Goal: Task Accomplishment & Management: Use online tool/utility

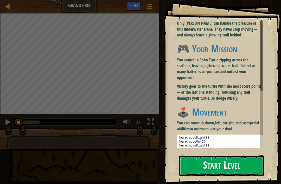
click at [229, 169] on button "Start Level" at bounding box center [221, 165] width 85 height 21
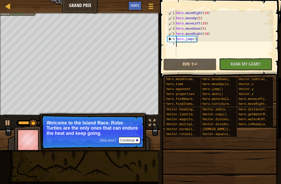
click at [130, 140] on button "Continue" at bounding box center [130, 140] width 22 height 7
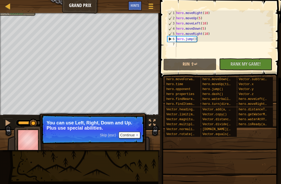
click at [130, 136] on button "Continue" at bounding box center [130, 135] width 22 height 7
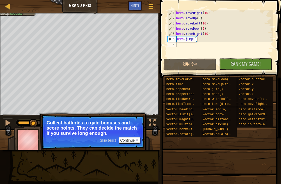
click at [125, 140] on button "Continue" at bounding box center [130, 140] width 22 height 7
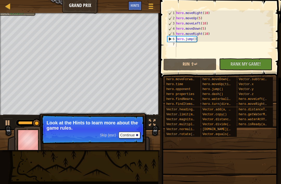
click at [131, 135] on button "Continue" at bounding box center [130, 135] width 22 height 7
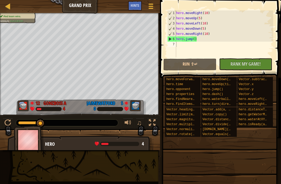
click at [259, 64] on span "Rank My Game!" at bounding box center [246, 64] width 30 height 7
click at [261, 64] on div "No New Code to Rank Rank My Game! Submitting... Submitted for Ranking Failed to…" at bounding box center [243, 64] width 53 height 12
click at [253, 64] on div "No New Code to Rank Rank My Game! Submitting... Submitted for Ranking Failed to…" at bounding box center [243, 64] width 53 height 12
click at [251, 68] on div "No New Code to Rank Rank My Game! Submitting... Submitted for Ranking Failed to…" at bounding box center [243, 64] width 53 height 12
click at [201, 69] on button "Run ⇧↵" at bounding box center [190, 65] width 53 height 12
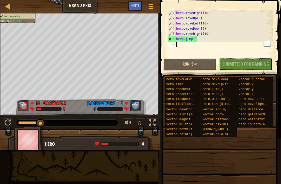
click at [188, 44] on div "hero . moveRight ( 10 ) hero . moveUp ( 5 ) hero . moveLeft ( 10 ) hero . moveD…" at bounding box center [224, 38] width 98 height 57
click at [186, 46] on div "hero . moveRight ( 10 ) hero . moveUp ( 5 ) hero . moveLeft ( 10 ) hero . moveD…" at bounding box center [224, 38] width 98 height 57
type textarea "h"
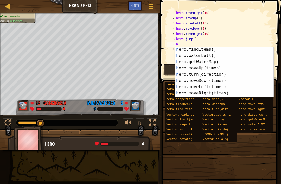
scroll to position [26, 0]
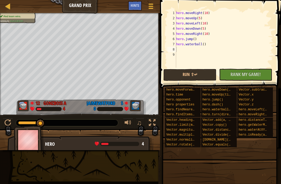
click at [205, 77] on button "Run ⇧↵" at bounding box center [190, 75] width 53 height 12
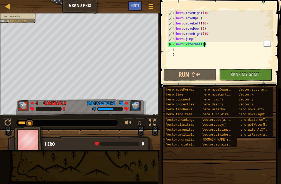
click at [206, 47] on div "hero . moveRight ( 10 ) hero . moveUp ( 5 ) hero . moveLeft ( 10 ) hero . moveD…" at bounding box center [224, 44] width 98 height 68
click at [206, 44] on div "hero . moveRight ( 10 ) hero . moveUp ( 5 ) hero . moveLeft ( 10 ) hero . moveD…" at bounding box center [224, 44] width 98 height 68
click at [205, 45] on div "hero . moveRight ( 10 ) hero . moveUp ( 5 ) hero . moveLeft ( 10 ) hero . moveD…" at bounding box center [224, 44] width 98 height 68
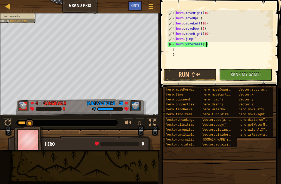
scroll to position [3, 3]
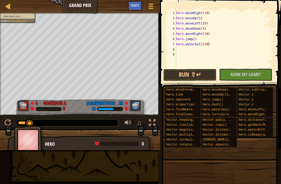
click at [203, 73] on button "Run ⇧↵" at bounding box center [190, 75] width 53 height 12
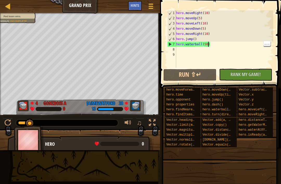
click at [208, 43] on div "hero . moveRight ( 10 ) hero . moveUp ( 5 ) hero . moveLeft ( 10 ) hero . moveD…" at bounding box center [224, 44] width 98 height 68
click at [219, 43] on div "hero . moveRight ( 10 ) hero . moveUp ( 5 ) hero . moveLeft ( 10 ) hero . moveD…" at bounding box center [224, 44] width 98 height 68
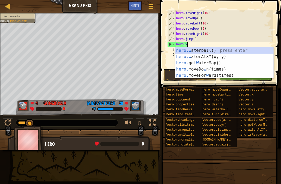
scroll to position [0, 0]
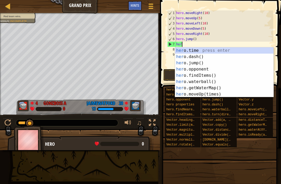
type textarea "h"
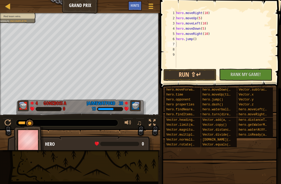
click at [192, 78] on button "Run ⇧↵" at bounding box center [190, 75] width 53 height 12
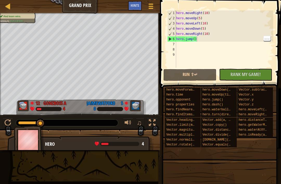
click at [223, 33] on div "hero . moveRight ( 10 ) hero . moveUp ( 5 ) hero . moveLeft ( 10 ) hero . moveD…" at bounding box center [224, 44] width 98 height 68
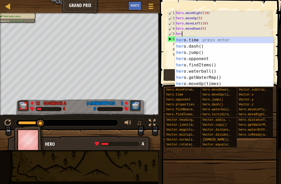
type textarea "h"
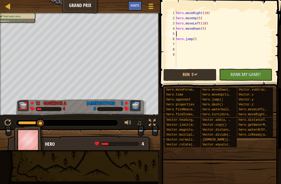
type textarea "h"
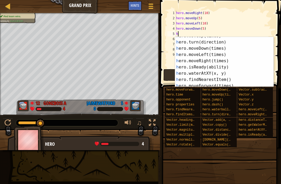
scroll to position [56, 0]
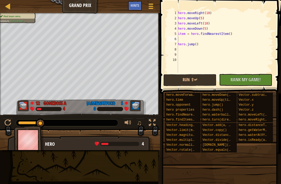
click at [251, 76] on button "No New Code to Rank Rank My Game! Submitting... Submitted for Ranking Failed to…" at bounding box center [245, 80] width 53 height 12
click at [201, 82] on button "Run ⇧↵" at bounding box center [190, 80] width 53 height 12
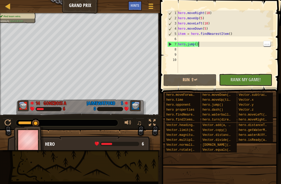
click at [221, 45] on div "hero . moveRight ( 10 ) hero . moveUp ( 5 ) hero . moveLeft ( 10 ) hero . moveD…" at bounding box center [225, 46] width 96 height 73
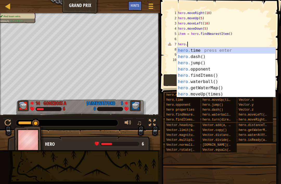
scroll to position [0, 0]
type textarea "h"
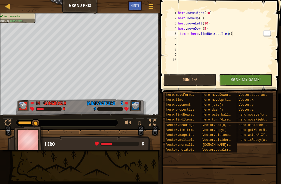
click at [235, 35] on div "hero . moveRight ( 10 ) hero . moveUp ( 5 ) hero . moveLeft ( 10 ) hero . moveD…" at bounding box center [225, 46] width 96 height 73
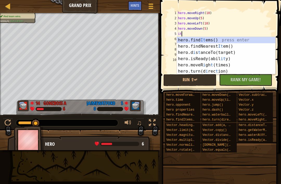
type textarea "i"
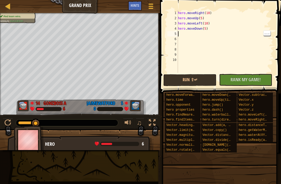
click at [212, 32] on div "hero . moveRight ( 10 ) hero . moveUp ( 5 ) hero . moveLeft ( 10 ) hero . moveD…" at bounding box center [225, 46] width 96 height 73
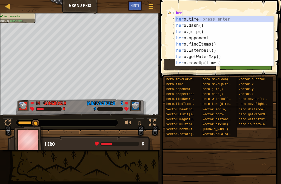
type textarea "h"
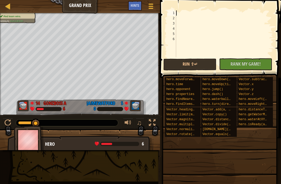
type textarea "h"
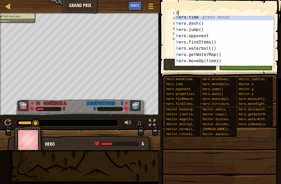
scroll to position [2, 0]
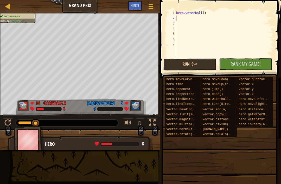
click at [201, 62] on button "Run ⇧↵" at bounding box center [190, 65] width 53 height 12
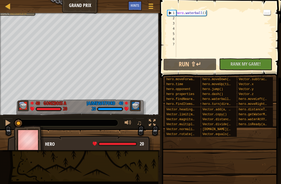
click at [205, 11] on div "hero . waterball ( )" at bounding box center [224, 38] width 98 height 57
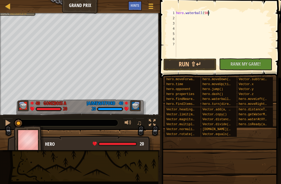
click at [204, 60] on button "Run ⇧↵" at bounding box center [190, 65] width 53 height 12
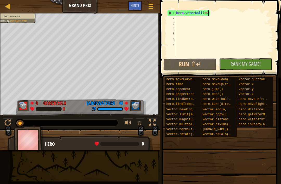
click at [215, 11] on div "hero . waterball ( 50 )" at bounding box center [224, 38] width 98 height 57
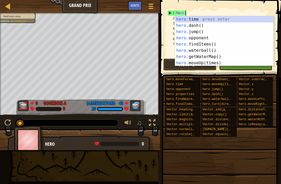
scroll to position [0, 0]
type textarea "h"
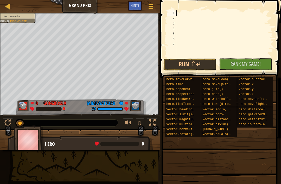
type textarea "h"
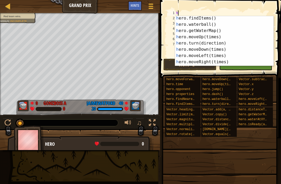
scroll to position [26, 0]
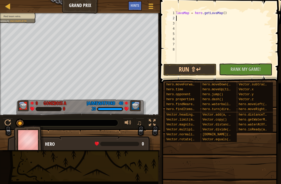
click at [199, 72] on button "Run ⇧↵" at bounding box center [190, 70] width 53 height 12
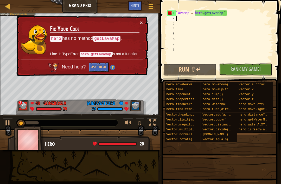
click at [241, 10] on div "lavaMap = hero . getLavaMap ( )" at bounding box center [224, 41] width 98 height 63
type textarea "lavaMap = hero.getLavaMap()"
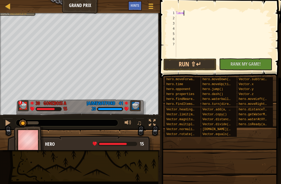
scroll to position [3, 0]
type textarea "l"
type textarea "h"
type textarea "l"
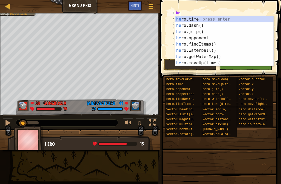
scroll to position [3, 0]
type textarea "hero"
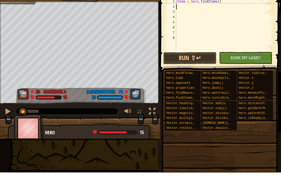
scroll to position [3, 0]
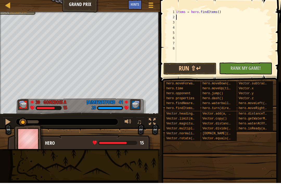
click at [205, 68] on button "Run ⇧↵" at bounding box center [190, 70] width 53 height 12
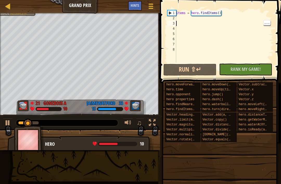
click at [186, 21] on div "items = hero . findItems ( )" at bounding box center [224, 41] width 98 height 63
type textarea "h"
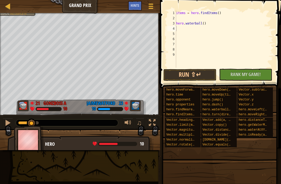
click at [199, 79] on button "Run ⇧↵" at bounding box center [190, 75] width 53 height 12
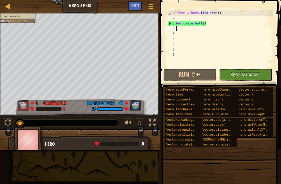
type textarea "hero.waterball()"
click at [212, 21] on div "items = hero . findItems ( ) hero . waterball ( )" at bounding box center [224, 44] width 98 height 68
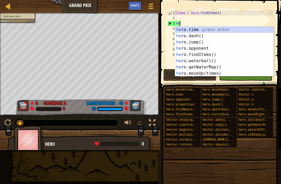
type textarea "h"
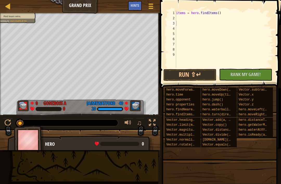
click at [206, 74] on button "Run ⇧↵" at bounding box center [190, 75] width 53 height 12
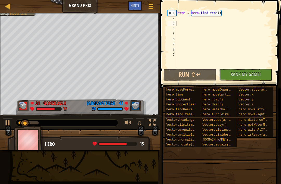
type textarea "items = hero.findItems()"
click at [194, 22] on div "items = hero . findItems ( )" at bounding box center [224, 44] width 98 height 68
click at [192, 19] on div "items = hero . findItems ( )" at bounding box center [224, 44] width 98 height 68
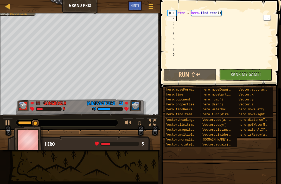
type textarea "h"
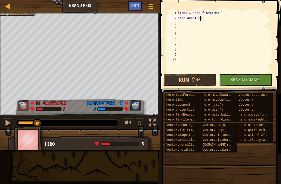
scroll to position [3, 2]
type textarea "hero.dash(100000000)"
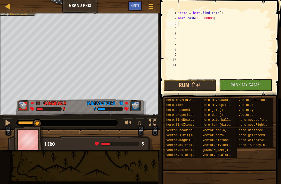
click at [206, 84] on button "Run ⇧↵" at bounding box center [190, 85] width 53 height 12
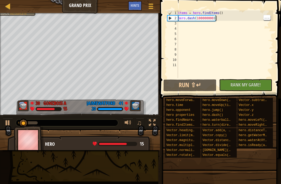
click at [227, 17] on div "items = hero . findItems ( ) hero . dash ( 100000000 )" at bounding box center [225, 49] width 96 height 78
click at [222, 19] on div "items = hero . findItems ( ) hero . dash ( 100000000 )" at bounding box center [225, 49] width 96 height 78
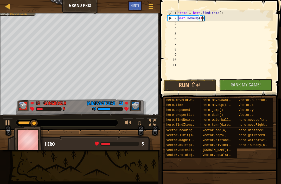
scroll to position [3, 2]
type textarea "hero.moveUp(10)"
click at [203, 85] on button "Run ⇧↵" at bounding box center [190, 85] width 53 height 12
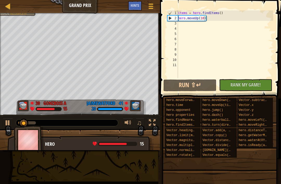
scroll to position [3, 0]
click at [206, 26] on div "items = hero . findItems ( ) hero . moveUp ( 10 )" at bounding box center [225, 49] width 96 height 78
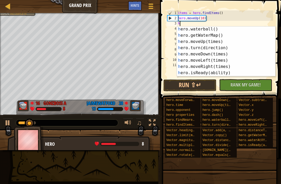
scroll to position [32, 0]
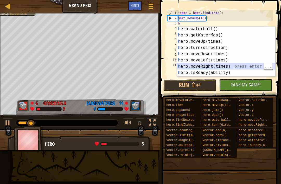
click at [221, 66] on div "h ero.waterball() press enter h ero.getWaterMap() press enter h ero.moveUp(time…" at bounding box center [226, 57] width 98 height 63
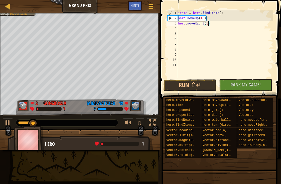
type textarea "hero.moveRight(10)"
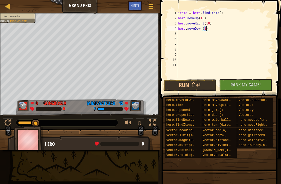
scroll to position [3, 2]
type textarea "hero.moveDown(10)"
click at [201, 36] on div "items = hero . findItems ( ) hero . moveUp ( 10 ) hero . moveRight ( 10 ) hero …" at bounding box center [225, 49] width 96 height 78
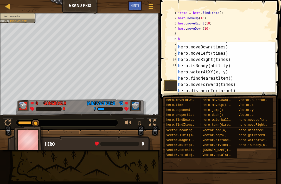
scroll to position [54, 0]
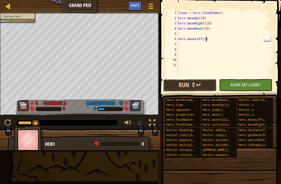
click at [208, 38] on div "items = hero . findItems ( ) hero . moveUp ( 10 ) hero . moveRight ( 10 ) hero …" at bounding box center [225, 49] width 96 height 78
click at [205, 38] on div "items = hero . findItems ( ) hero . moveUp ( 10 ) hero . moveRight ( 10 ) hero …" at bounding box center [225, 49] width 96 height 78
click at [204, 89] on button "Run ⇧↵" at bounding box center [190, 85] width 53 height 12
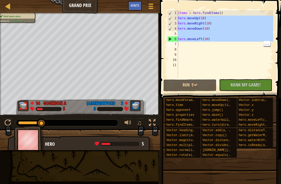
type textarea "hero.moveLeft(10)"
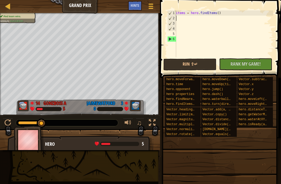
scroll to position [3, 0]
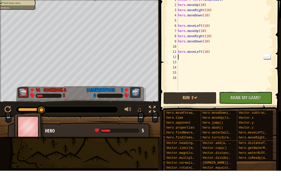
click at [187, 58] on div "items = hero . findItems ( ) hero . moveUp ( 10 ) hero . moveRight ( 10 ) hero …" at bounding box center [225, 62] width 96 height 104
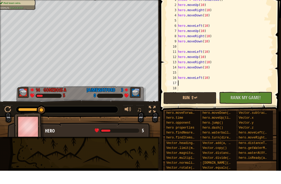
scroll to position [16, 0]
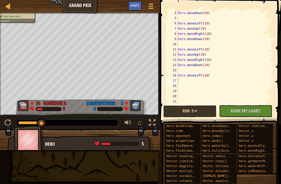
click at [197, 115] on button "Run ⇧↵" at bounding box center [190, 111] width 53 height 12
